Goal: Find specific page/section: Find specific page/section

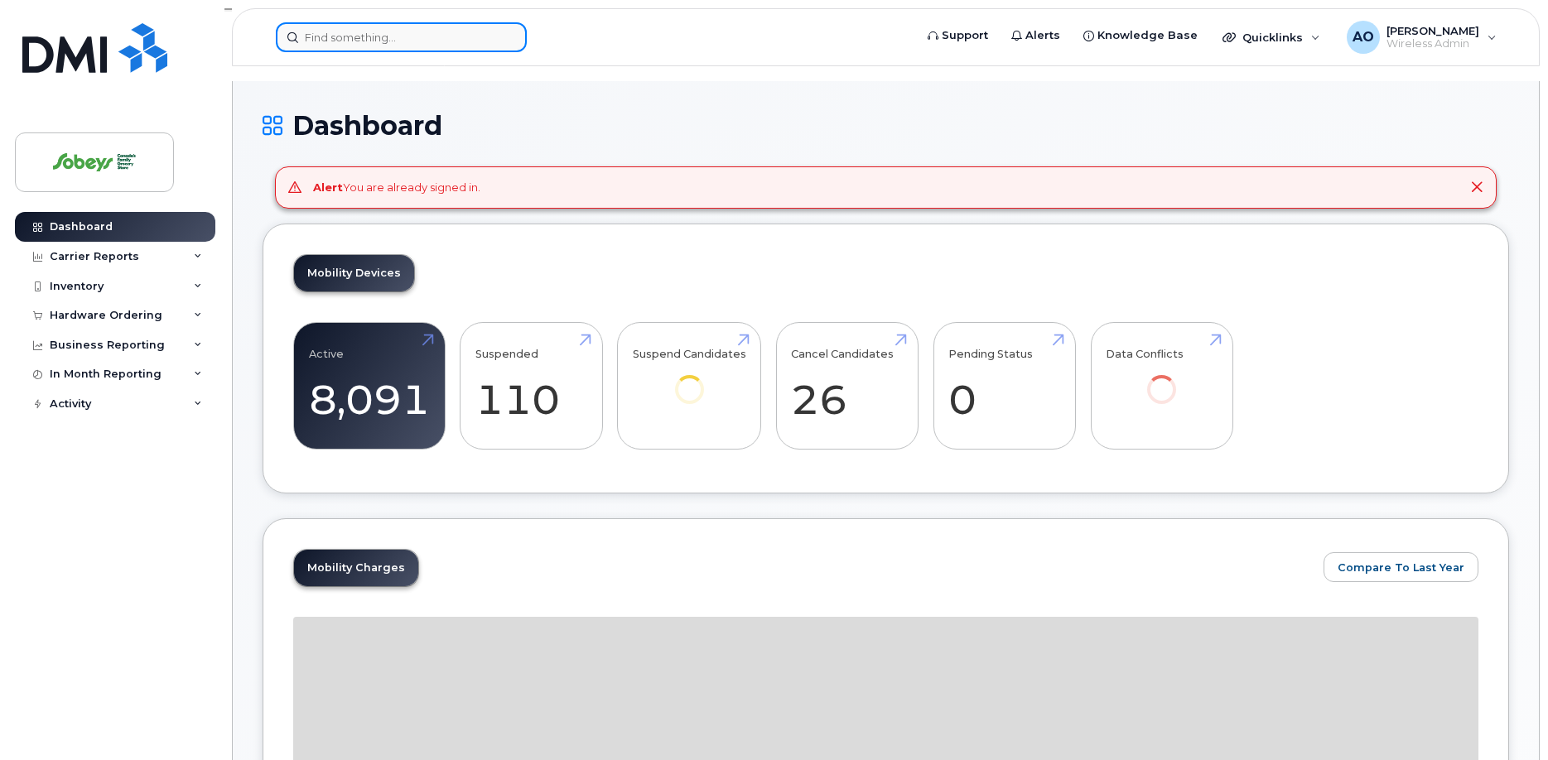
click at [426, 26] on input at bounding box center [401, 37] width 251 height 30
paste input "Maxime.Bourget@sobeys.com"
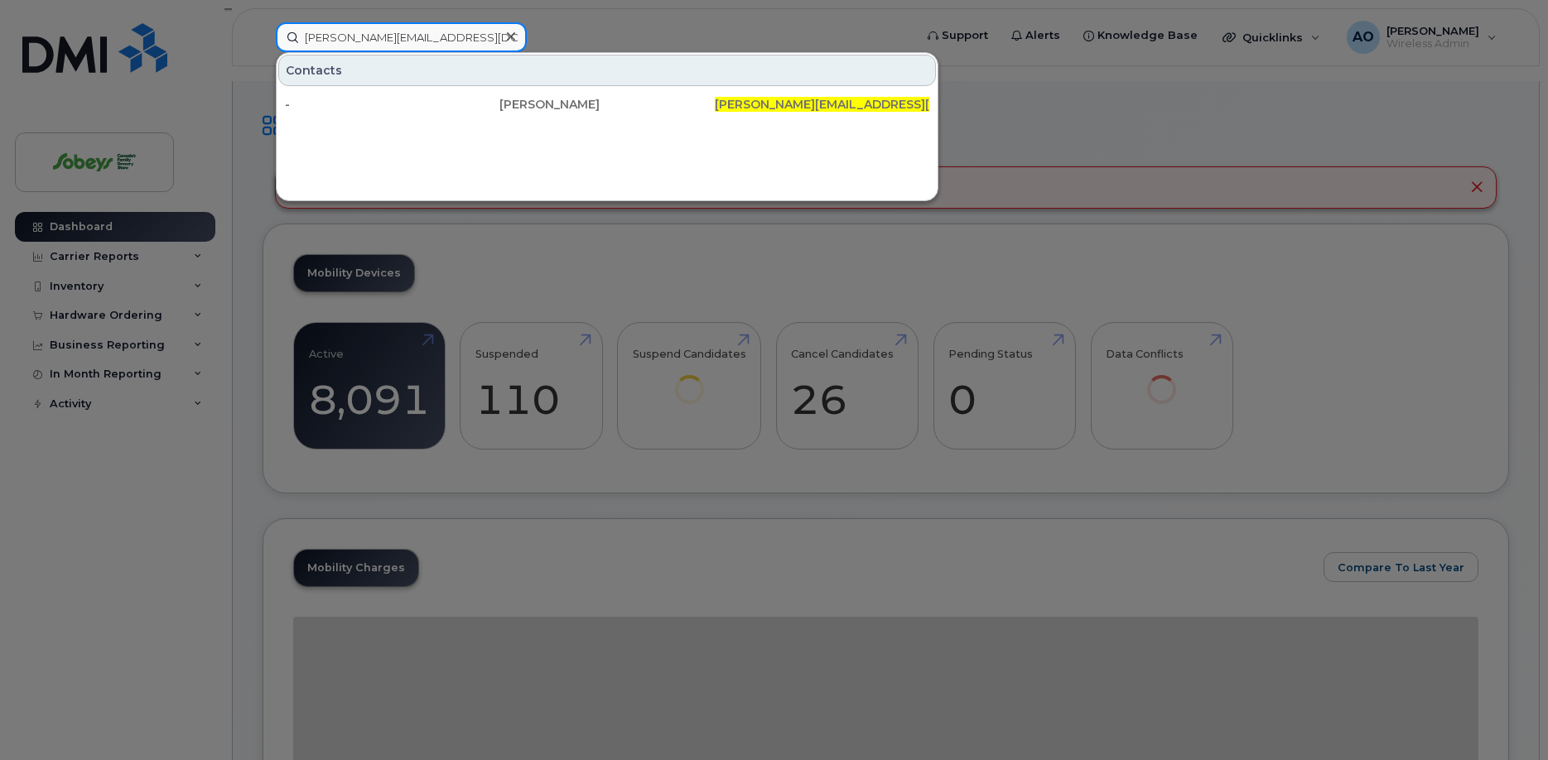
click at [399, 36] on input "Maxime.Bourget@sobeys.com" at bounding box center [401, 37] width 251 height 30
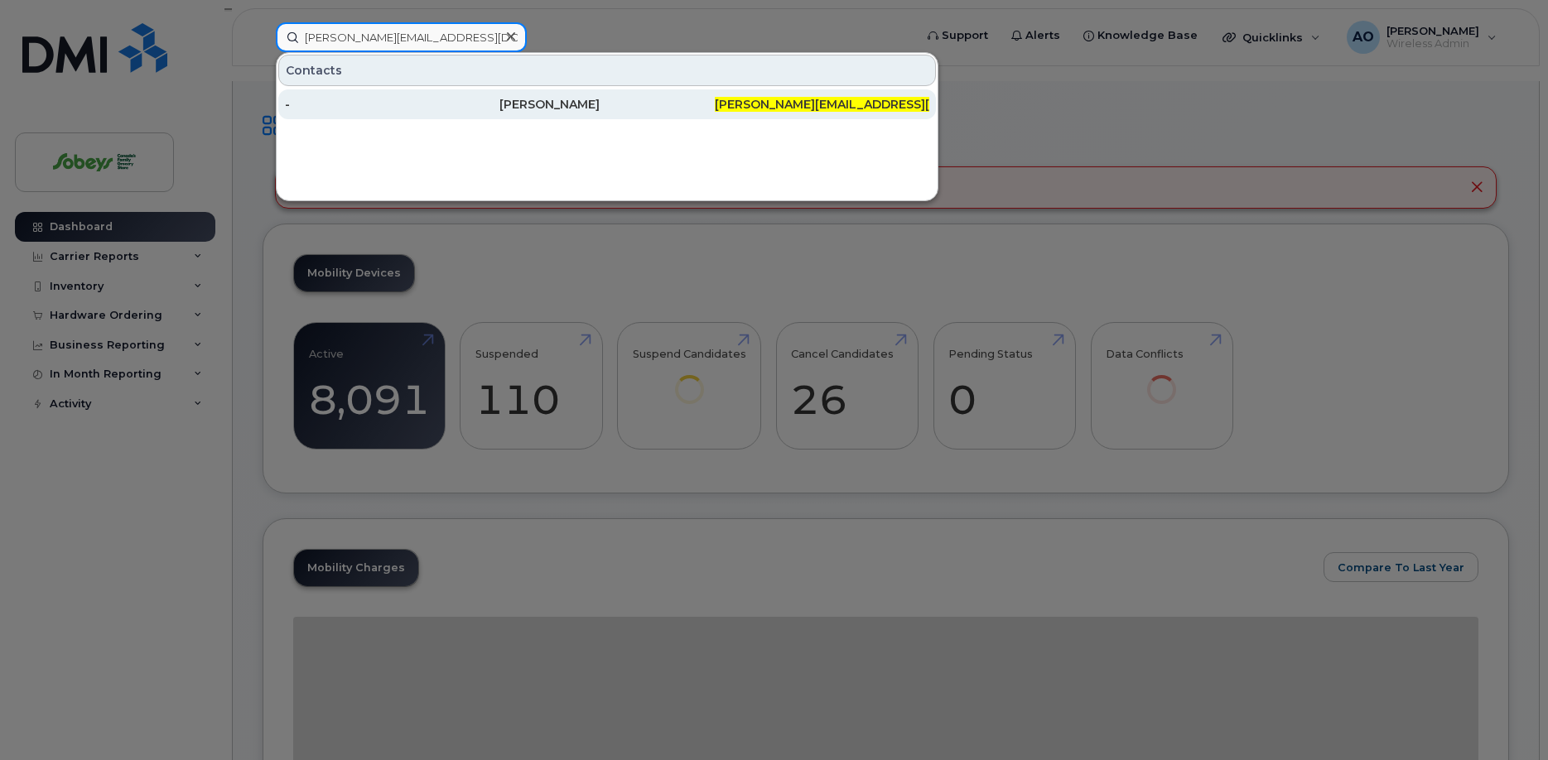
type input "Maxime.Bourget@sobeys.com"
click at [499, 96] on div "-" at bounding box center [392, 104] width 214 height 30
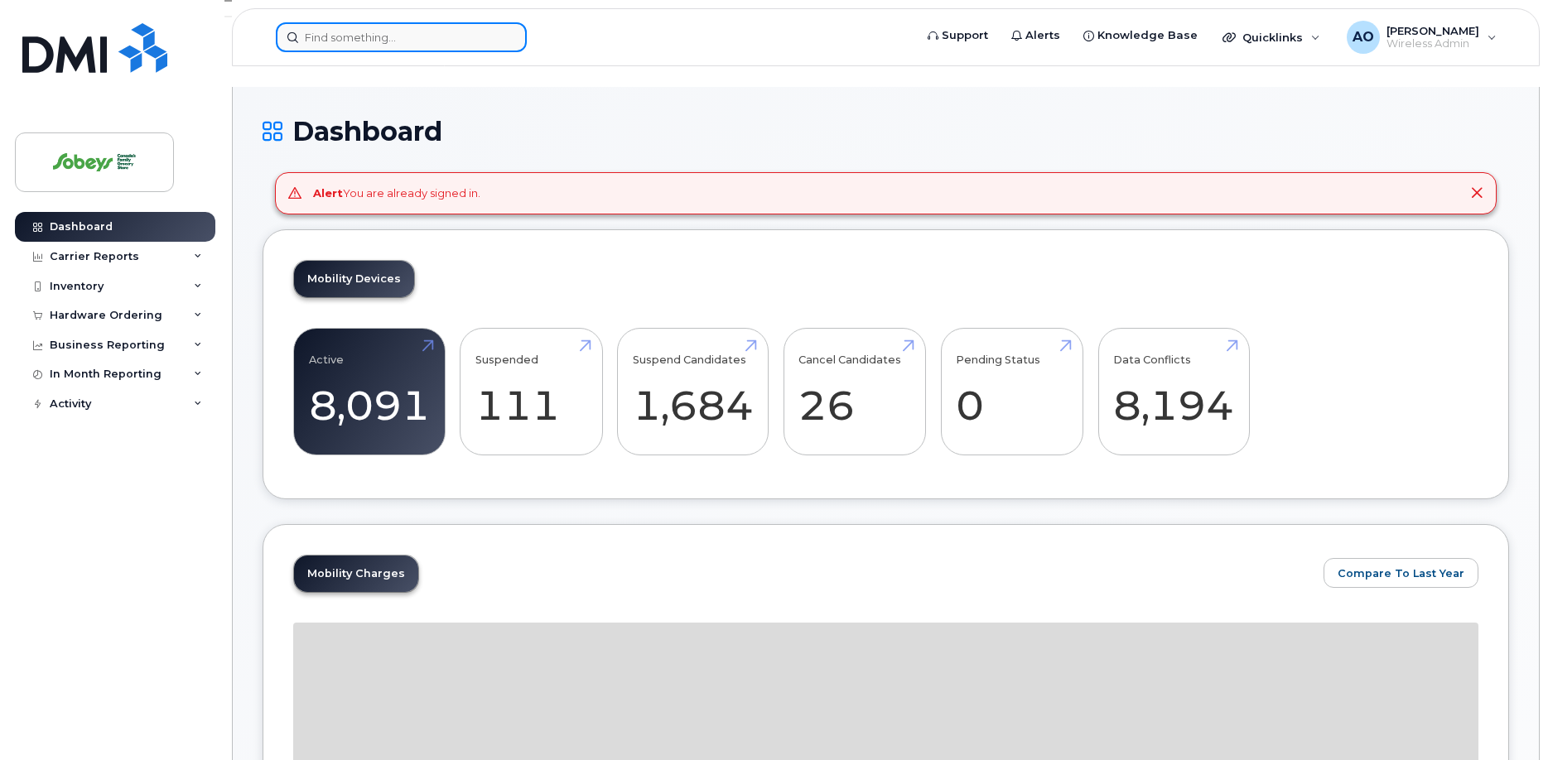
click at [437, 32] on input at bounding box center [401, 37] width 251 height 30
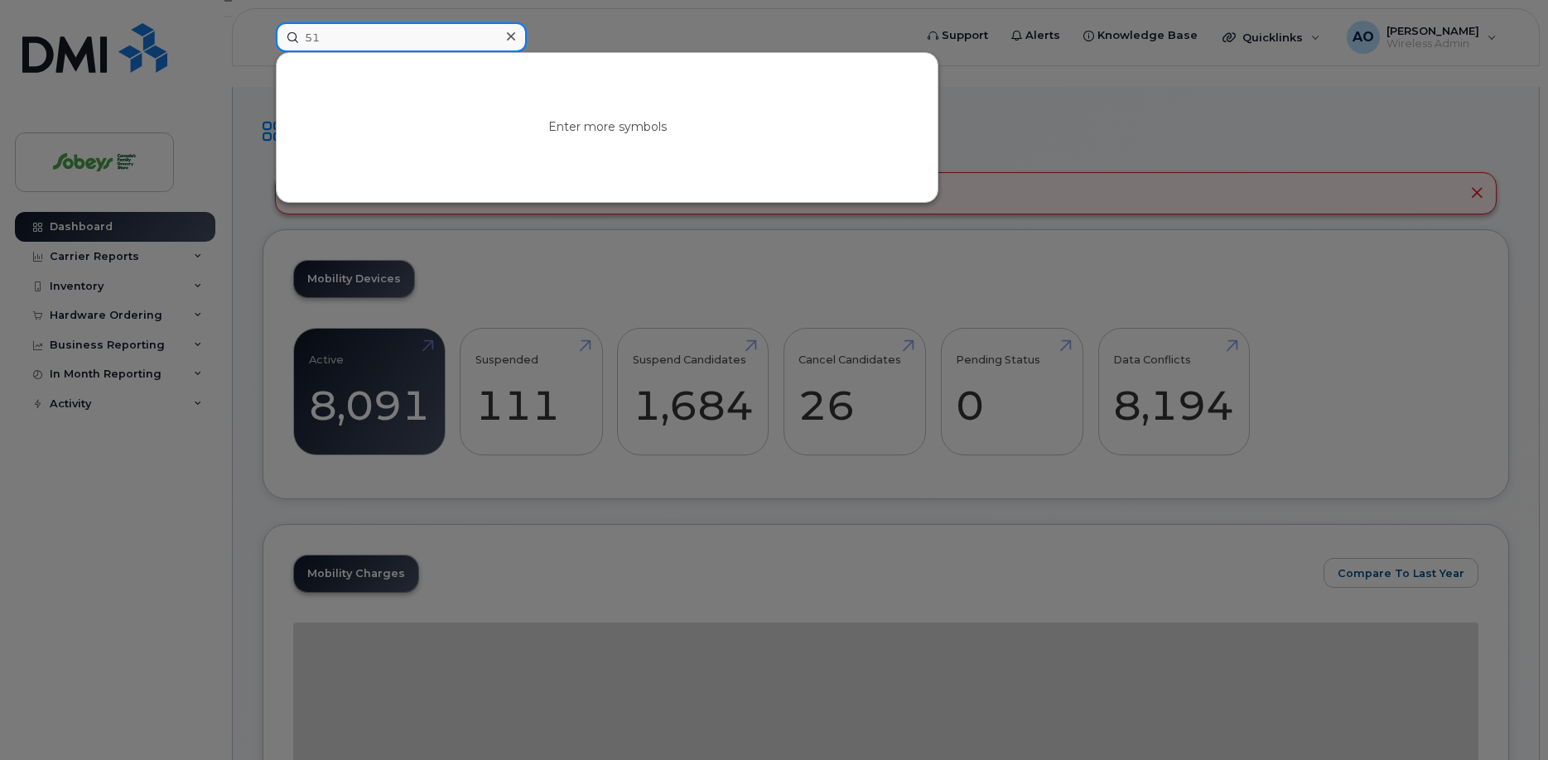
type input "5"
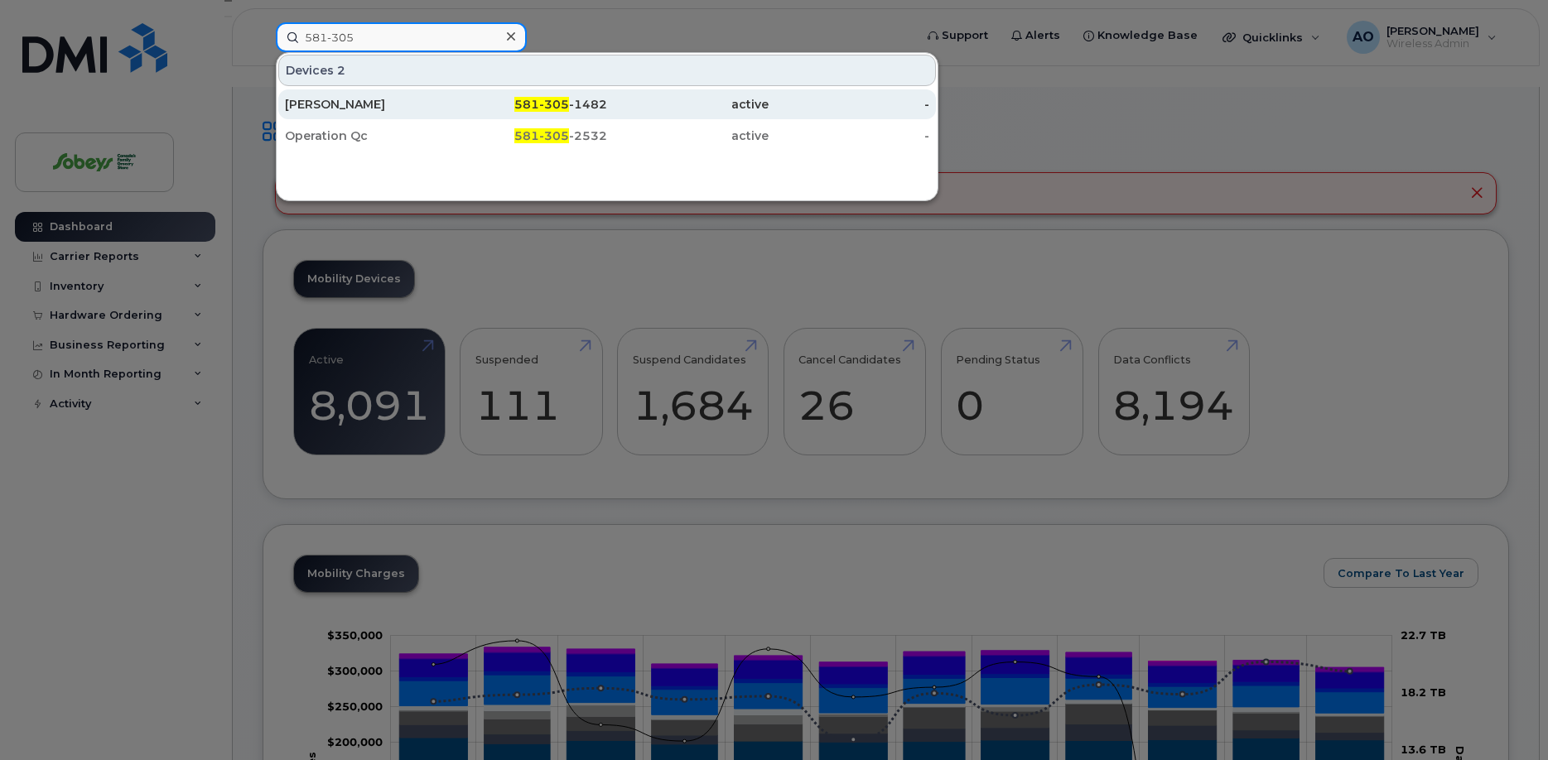
type input "581-305"
click at [408, 99] on div "[PERSON_NAME]" at bounding box center [365, 104] width 161 height 17
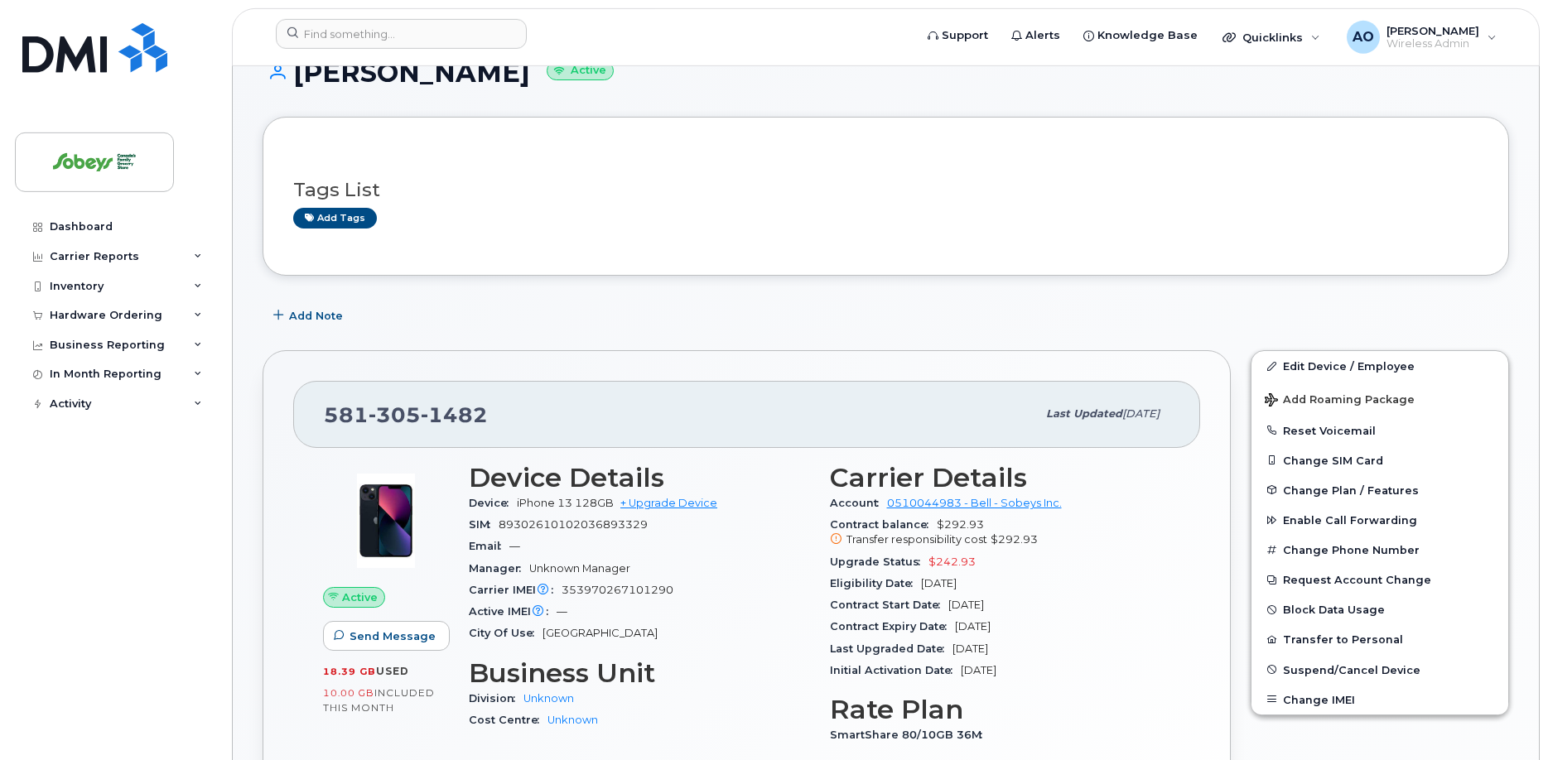
scroll to position [84, 0]
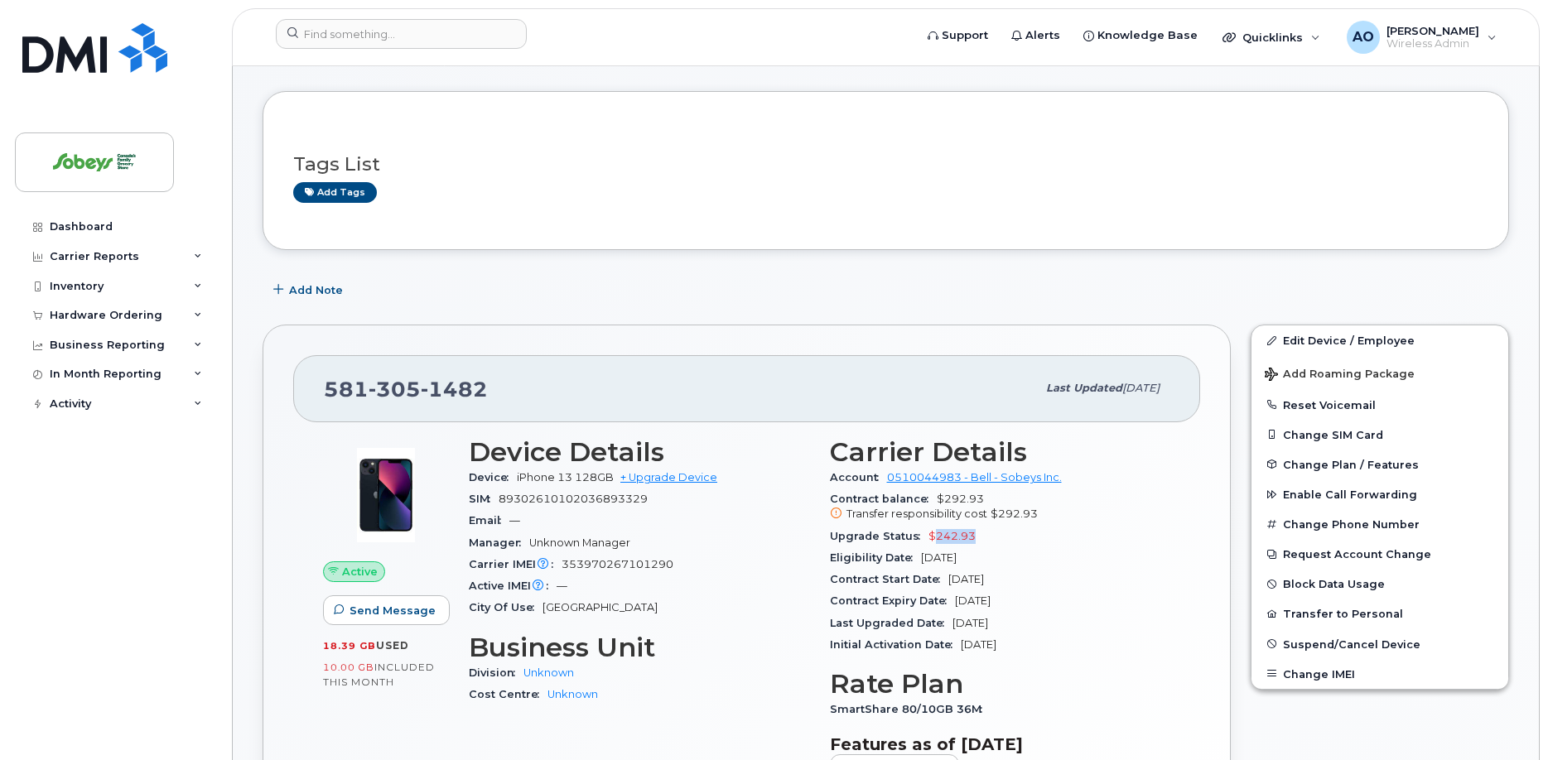
drag, startPoint x: 933, startPoint y: 516, endPoint x: 972, endPoint y: 511, distance: 39.2
click at [972, 530] on span "$242.93" at bounding box center [951, 536] width 47 height 12
click at [984, 526] on div "Upgrade Status $242.93" at bounding box center [1000, 537] width 341 height 22
